Goal: Task Accomplishment & Management: Use online tool/utility

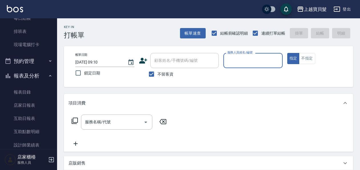
scroll to position [171, 0]
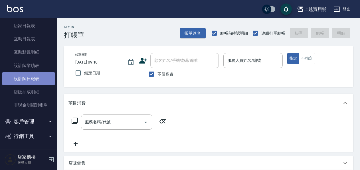
click at [35, 78] on link "設計師日報表" at bounding box center [28, 78] width 53 height 13
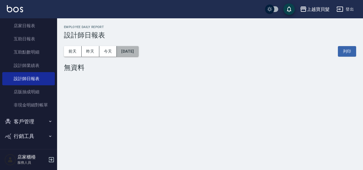
click at [130, 55] on button "[DATE]" at bounding box center [128, 51] width 22 height 11
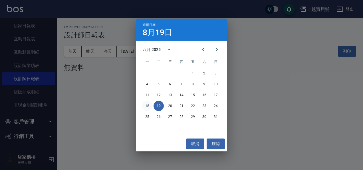
click at [149, 105] on button "18" at bounding box center [147, 106] width 10 height 10
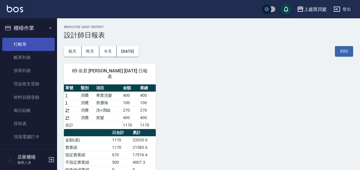
click at [19, 46] on link "打帳單" at bounding box center [28, 44] width 53 height 13
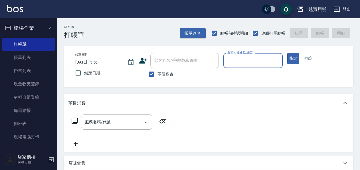
click at [242, 59] on input "服務人員姓名/編號" at bounding box center [253, 60] width 54 height 10
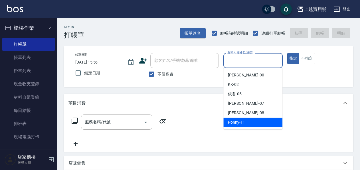
click at [244, 121] on span "Ponny -11" at bounding box center [236, 122] width 17 height 6
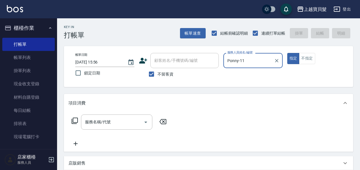
type input "Ponny-11"
click at [125, 122] on input "服務名稱/代號" at bounding box center [113, 122] width 58 height 10
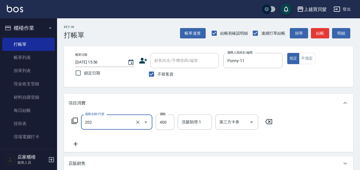
type input "剪髮(202)"
click at [74, 118] on icon at bounding box center [74, 120] width 7 height 7
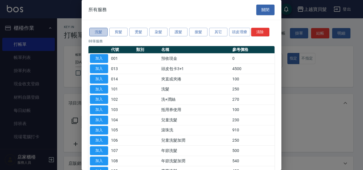
click at [101, 30] on button "洗髮" at bounding box center [98, 32] width 18 height 9
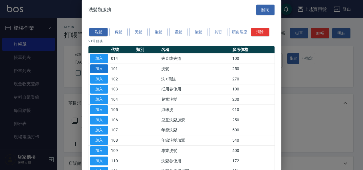
click at [97, 65] on button "加入" at bounding box center [99, 68] width 18 height 9
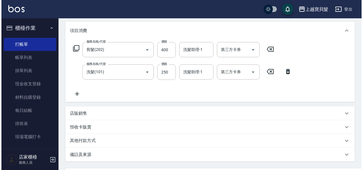
scroll to position [128, 0]
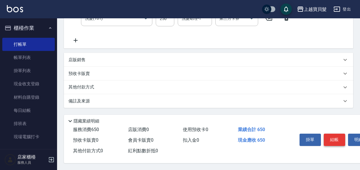
click at [335, 138] on button "結帳" at bounding box center [334, 139] width 21 height 12
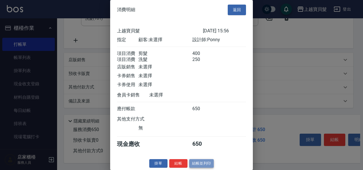
click at [198, 168] on button "結帳並列印" at bounding box center [201, 163] width 25 height 9
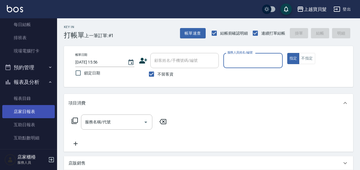
scroll to position [114, 0]
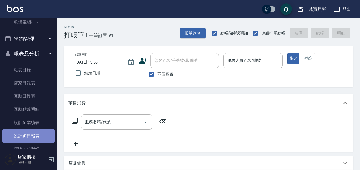
click at [31, 139] on link "設計師日報表" at bounding box center [28, 135] width 53 height 13
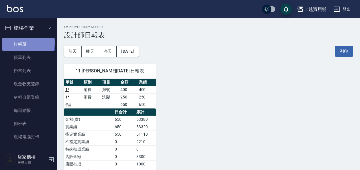
click at [28, 42] on link "打帳單" at bounding box center [28, 44] width 53 height 13
